Goal: Find specific page/section: Find specific page/section

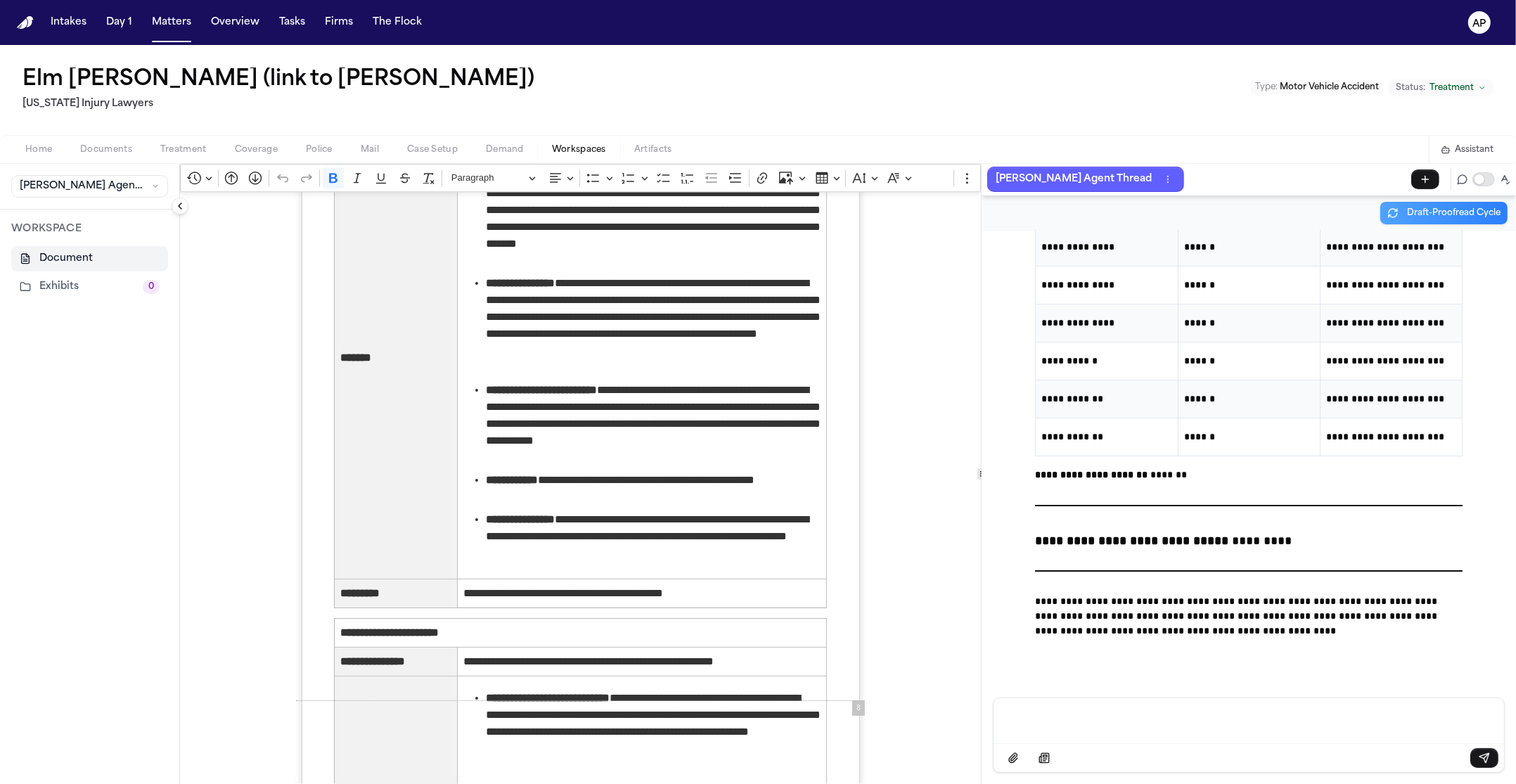
scroll to position [4243, 0]
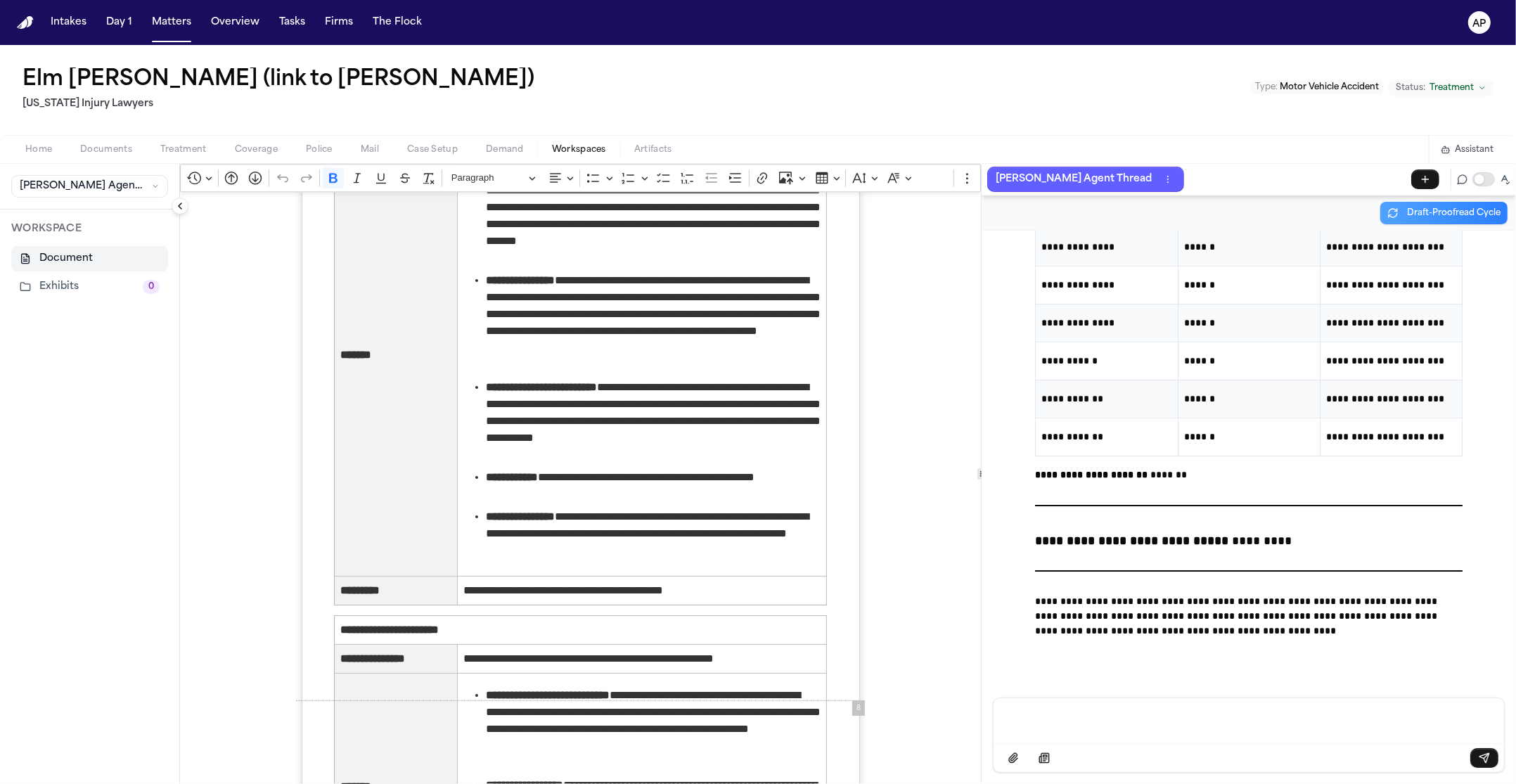
click at [509, 159] on div "Home Documents Treatment Coverage Police Mail Case Setup Demand Workspaces Arti…" at bounding box center [758, 149] width 1516 height 28
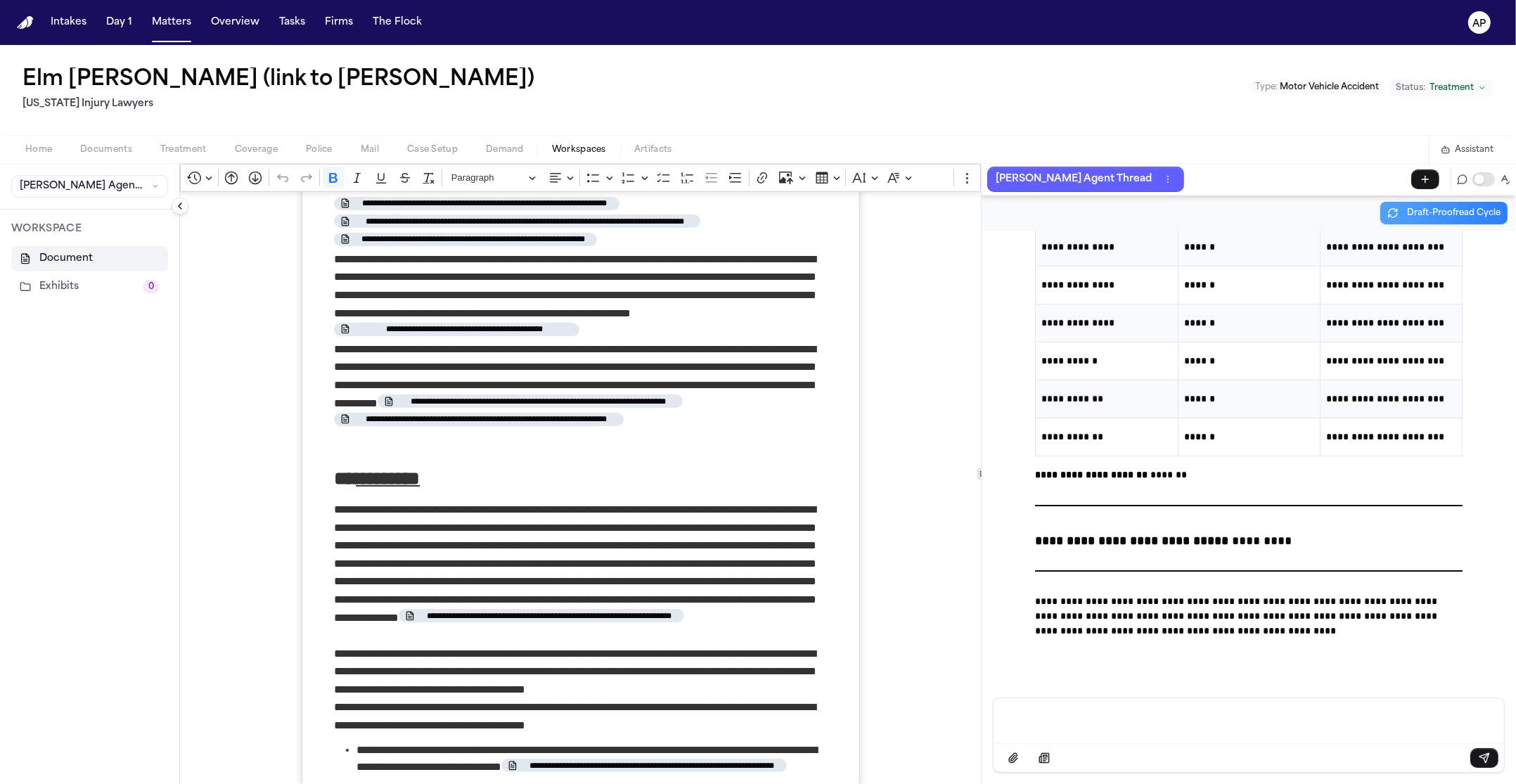
scroll to position [0, 0]
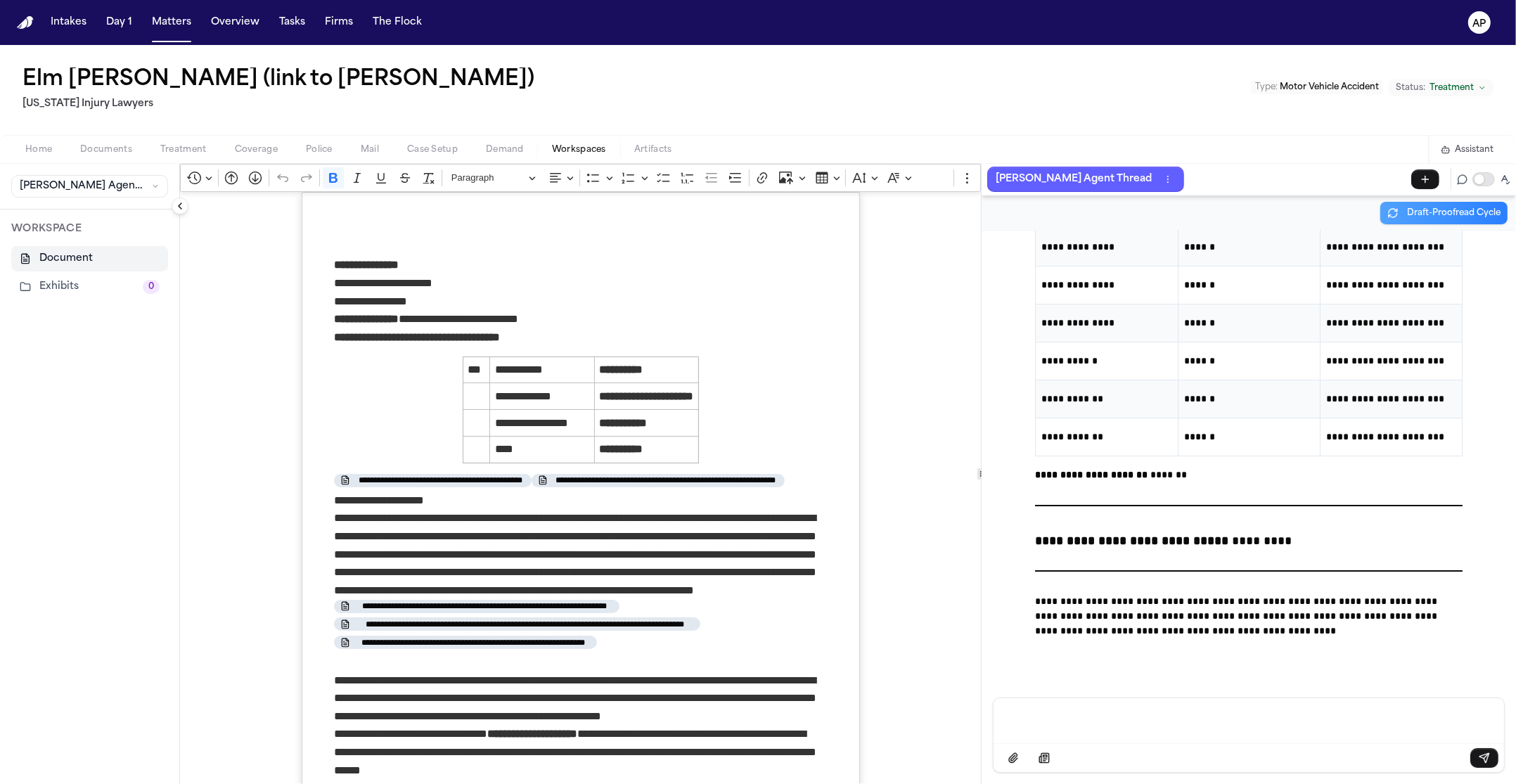
click at [488, 153] on span "Demand" at bounding box center [505, 150] width 38 height 11
